Goal: Communication & Community: Ask a question

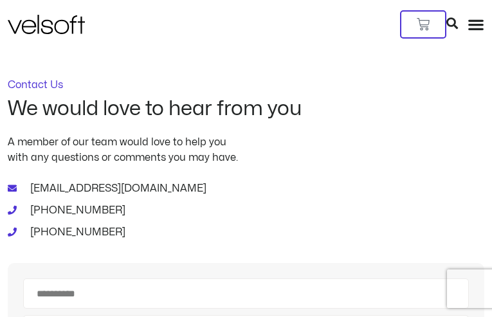
type input "*********"
type input "**********"
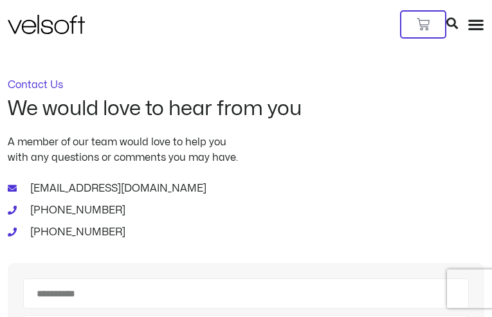
type input "*********"
type input "**********"
